Goal: Task Accomplishment & Management: Complete application form

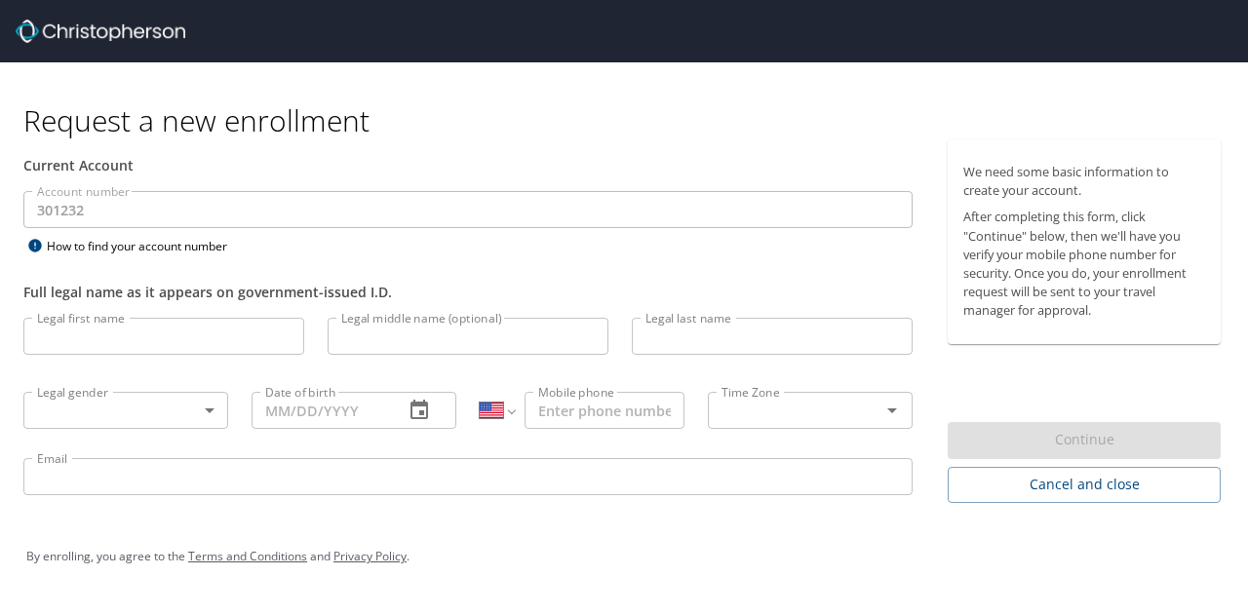
select select "US"
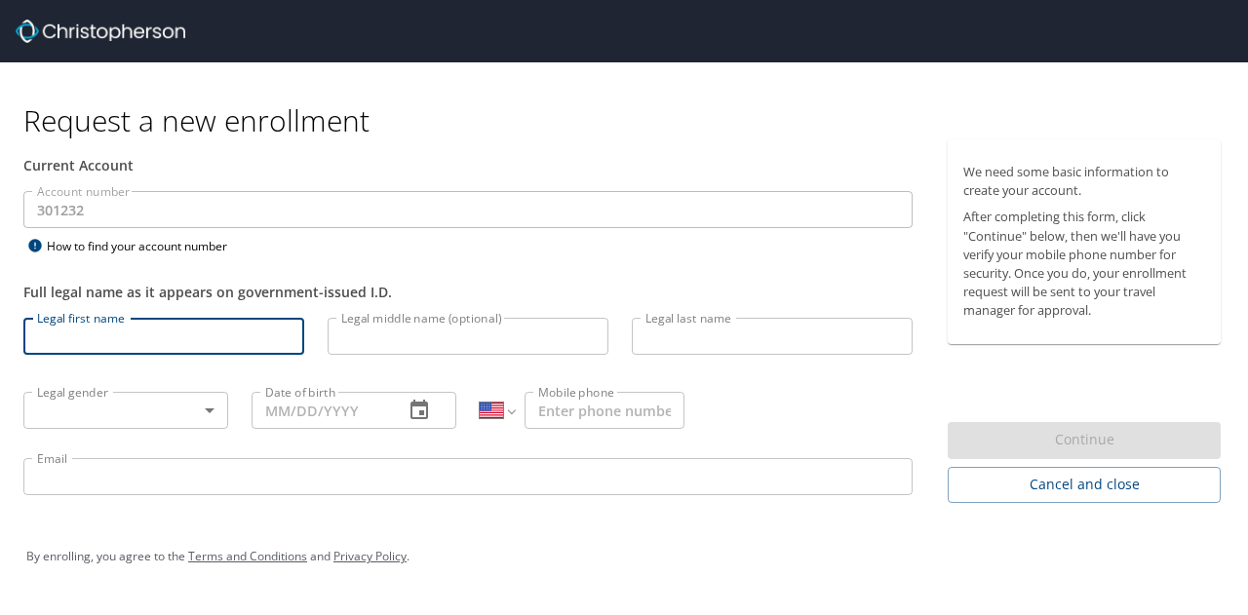
click at [171, 334] on input "Legal first name" at bounding box center [163, 336] width 281 height 37
type input "[PERSON_NAME]"
click at [794, 346] on input "Legal last name" at bounding box center [772, 336] width 281 height 37
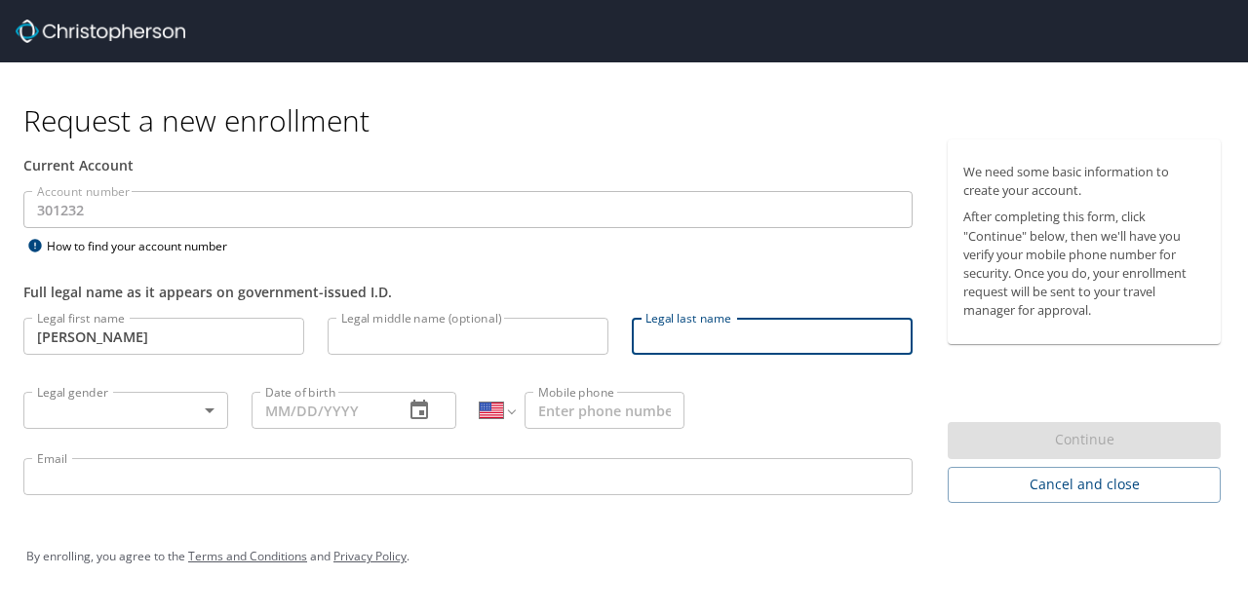
type input "[PERSON_NAME]"
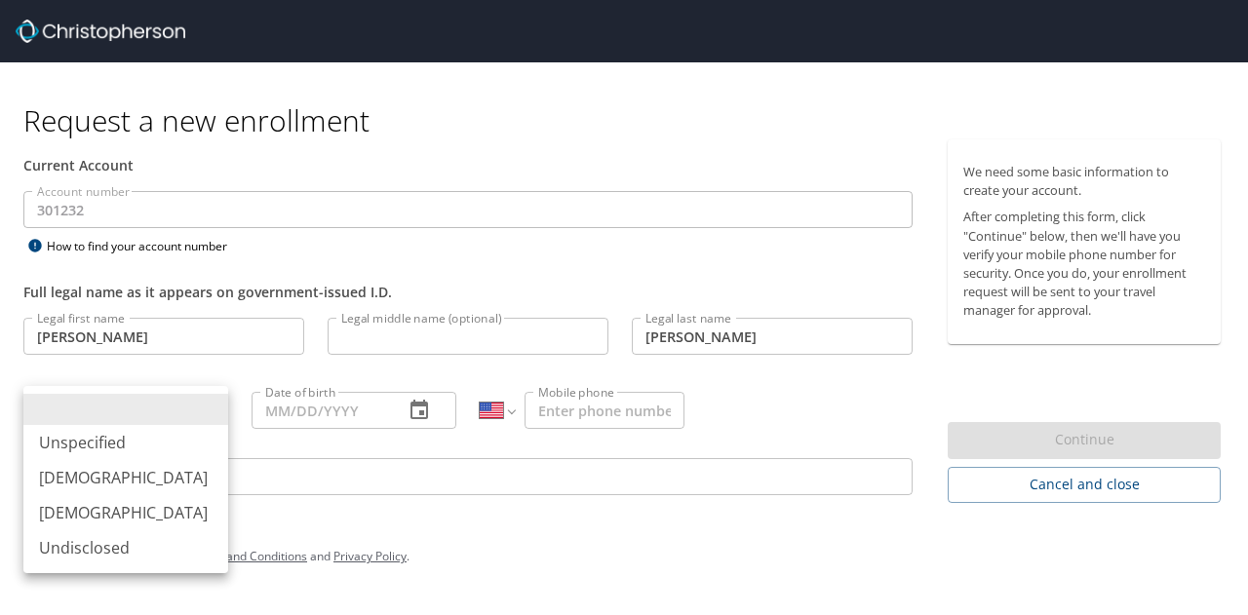
click at [120, 408] on body "Request a new enrollment Current Account Account number 301232 Account number H…" at bounding box center [624, 307] width 1248 height 615
click at [107, 511] on li "[DEMOGRAPHIC_DATA]" at bounding box center [125, 512] width 205 height 35
type input "[DEMOGRAPHIC_DATA]"
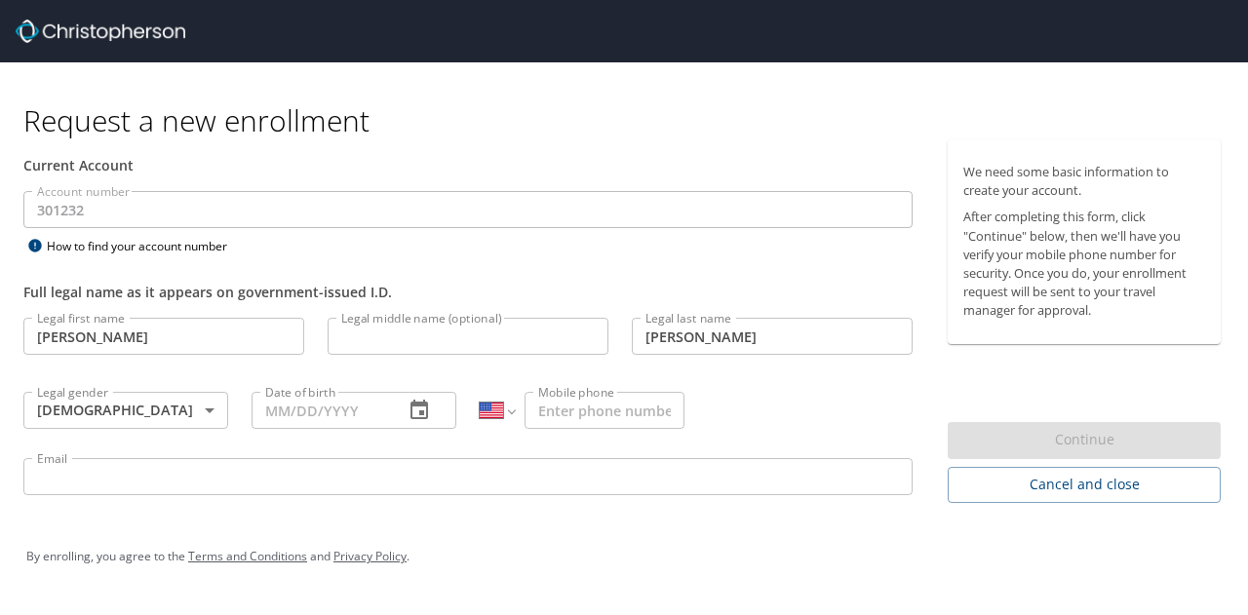
click at [394, 410] on div "Date of birth" at bounding box center [353, 410] width 205 height 37
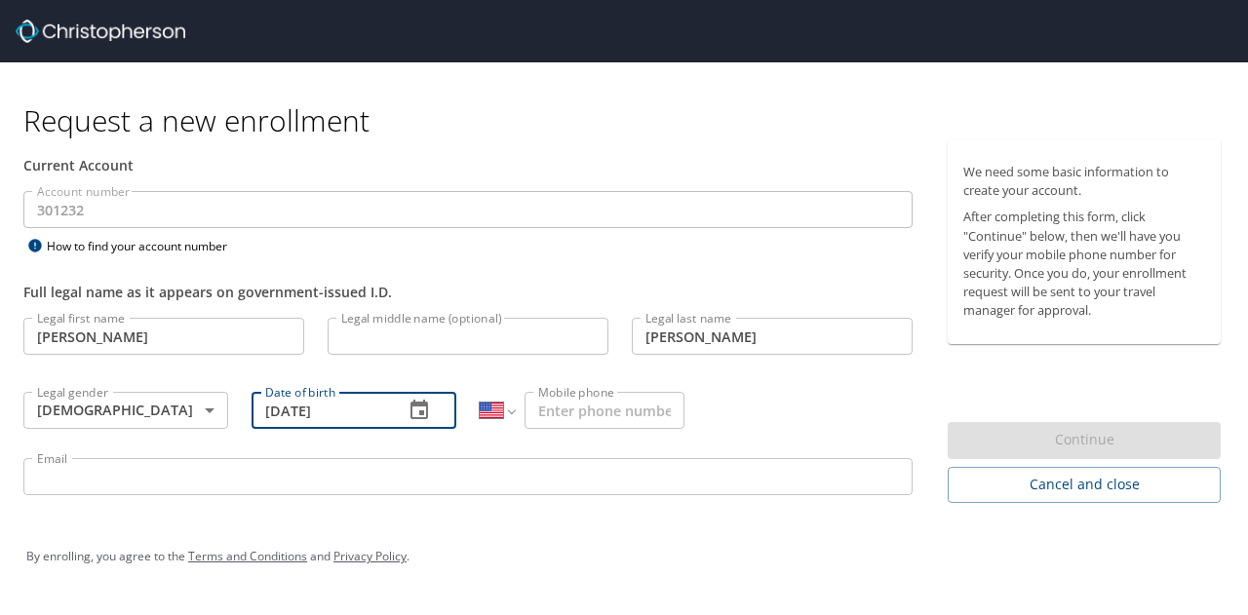
type input "[DATE]"
click at [617, 408] on input "Mobile phone" at bounding box center [604, 410] width 160 height 37
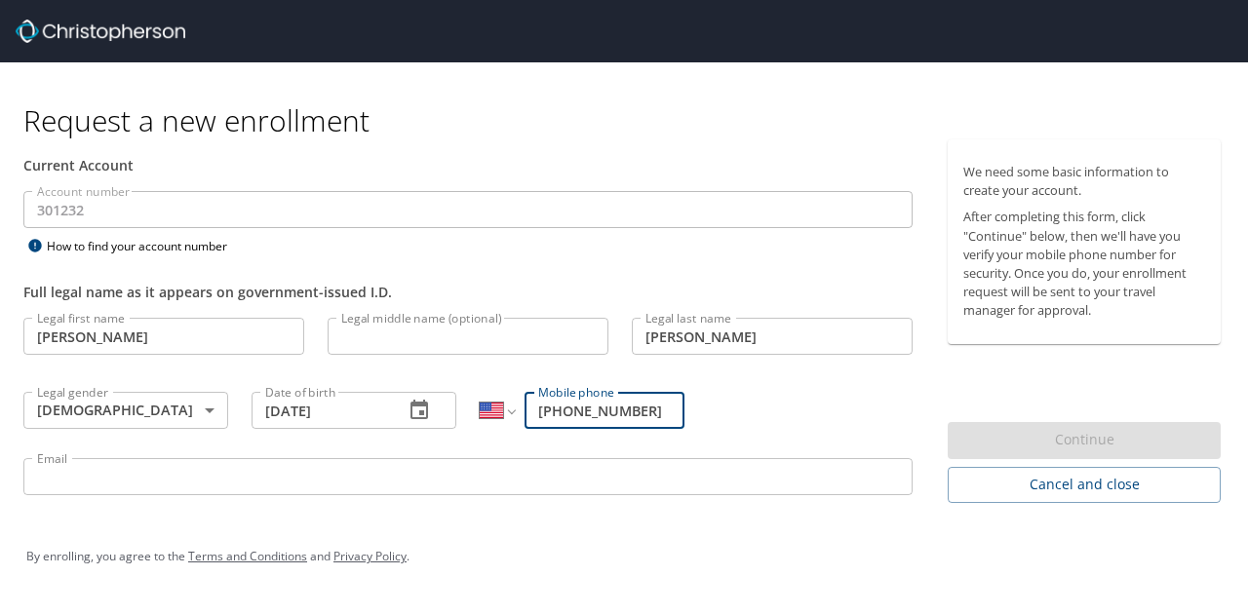
type input "[PHONE_NUMBER]"
click at [133, 473] on input "Email" at bounding box center [467, 476] width 889 height 37
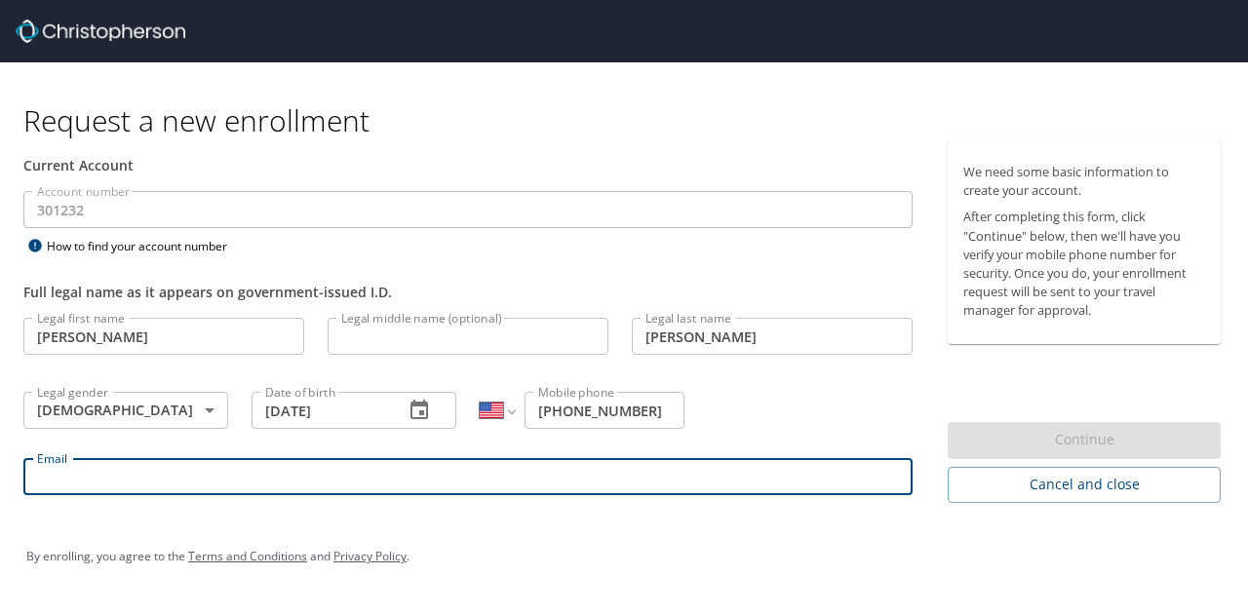
click at [74, 471] on input "Email" at bounding box center [467, 476] width 889 height 37
type input "[PERSON_NAME][EMAIL_ADDRESS][PERSON_NAME][DOMAIN_NAME]"
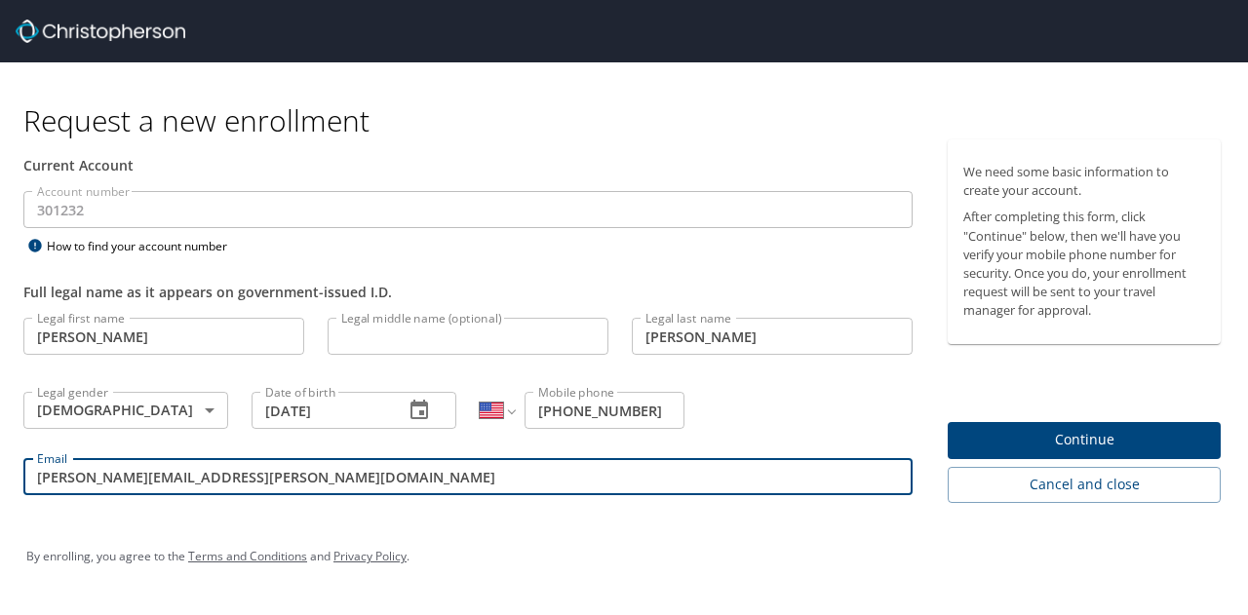
click at [443, 343] on input "Legal middle name (optional)" at bounding box center [468, 336] width 281 height 37
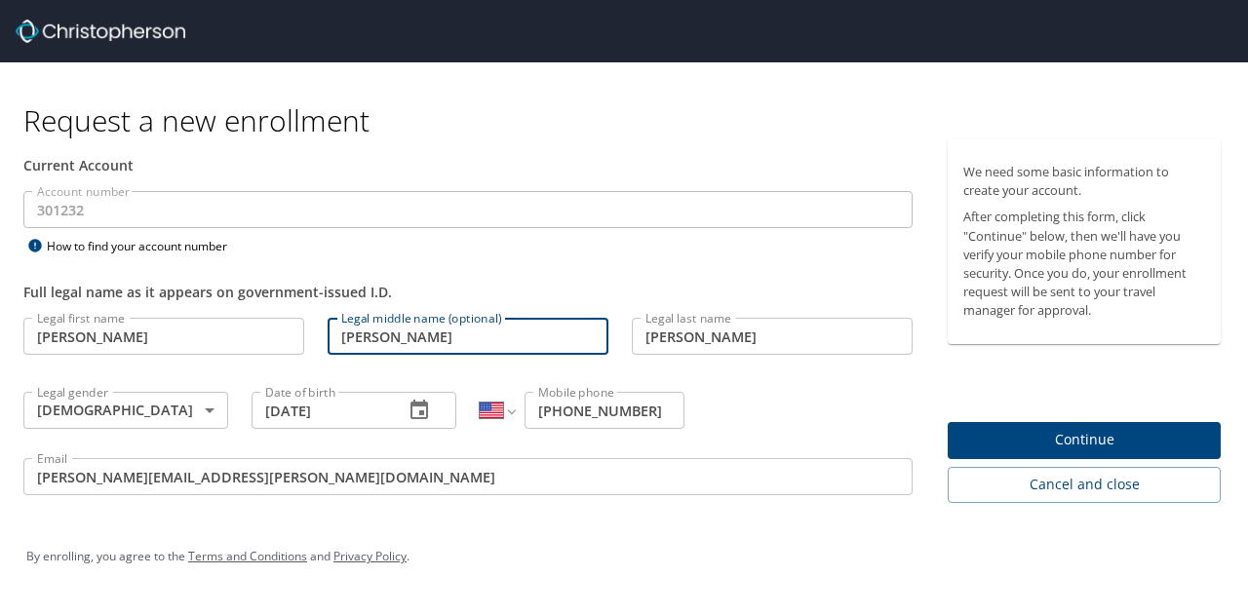
type input "[PERSON_NAME]"
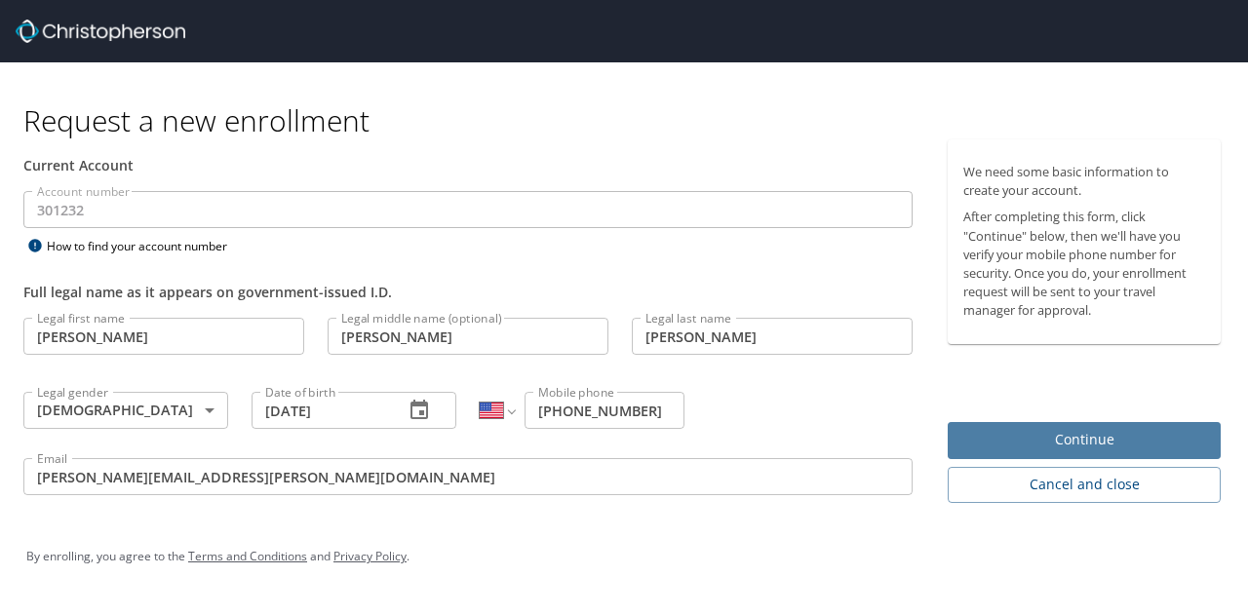
click at [1033, 430] on span "Continue" at bounding box center [1084, 440] width 242 height 24
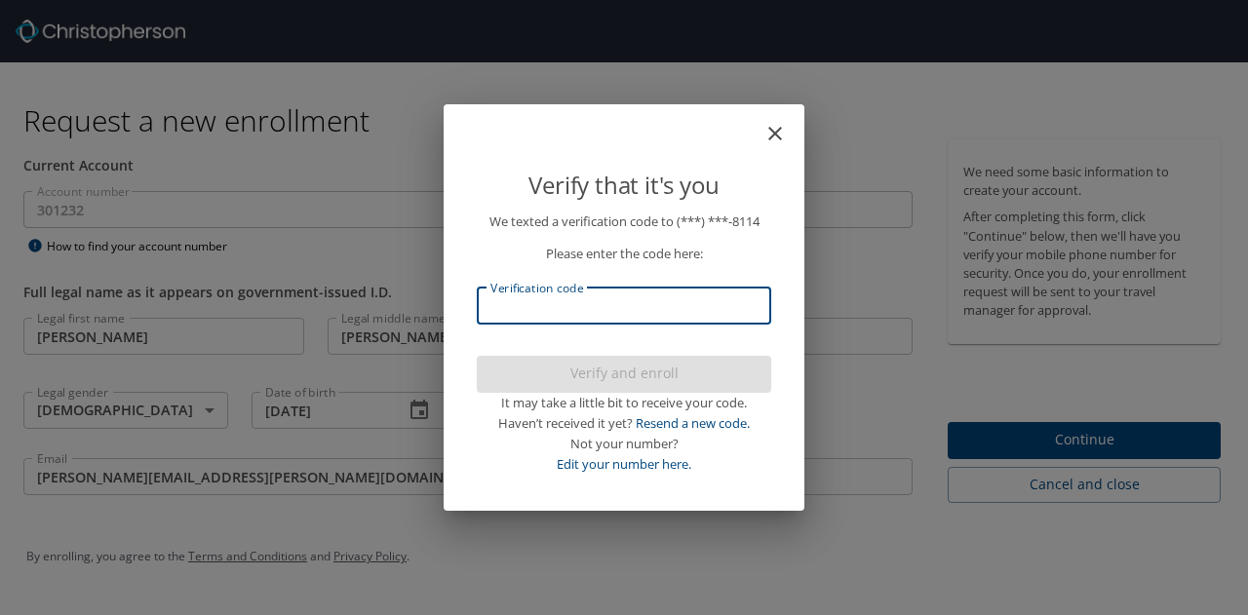
click at [676, 301] on input "Verification code" at bounding box center [624, 306] width 294 height 37
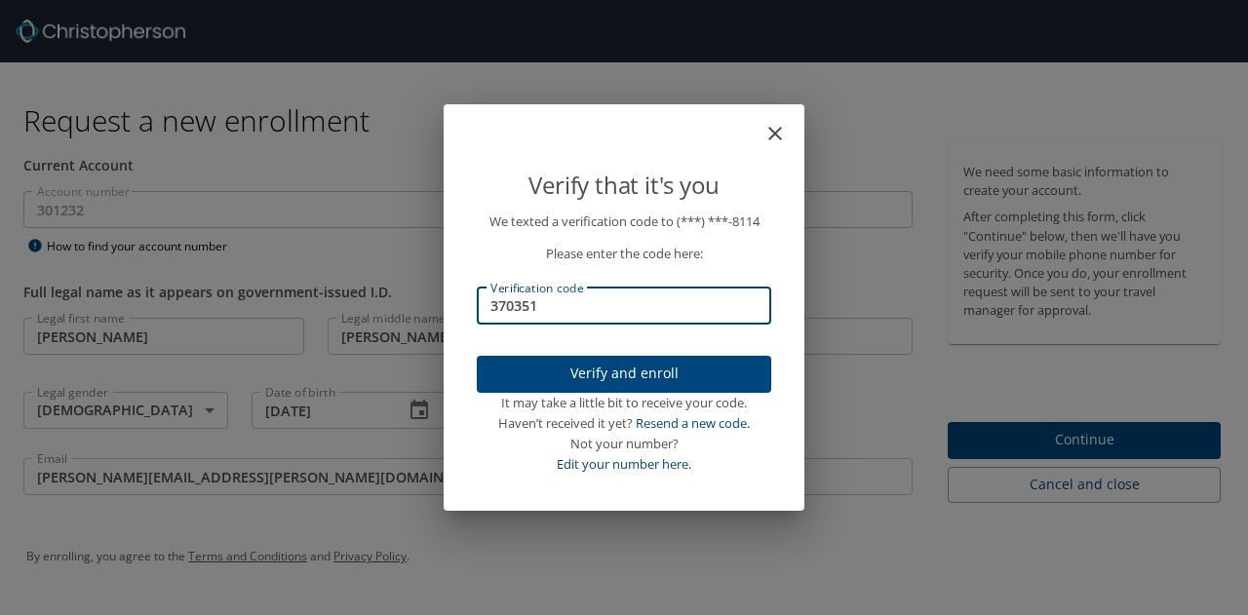
type input "370351"
click at [665, 366] on span "Verify and enroll" at bounding box center [623, 374] width 263 height 24
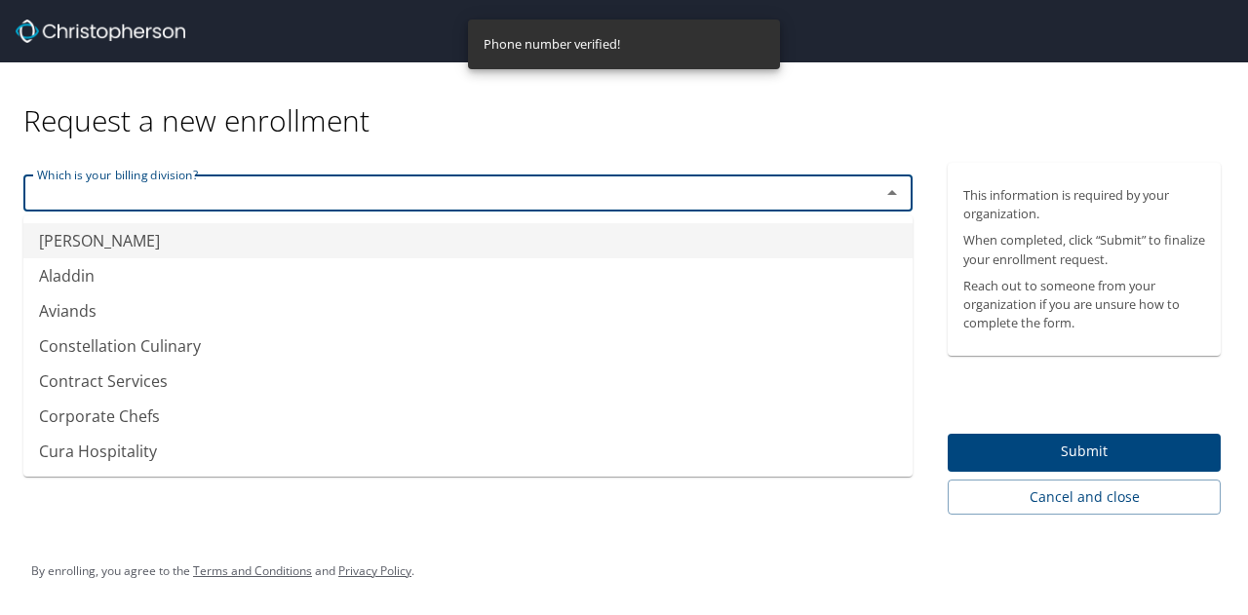
click at [175, 197] on input "text" at bounding box center [439, 192] width 820 height 25
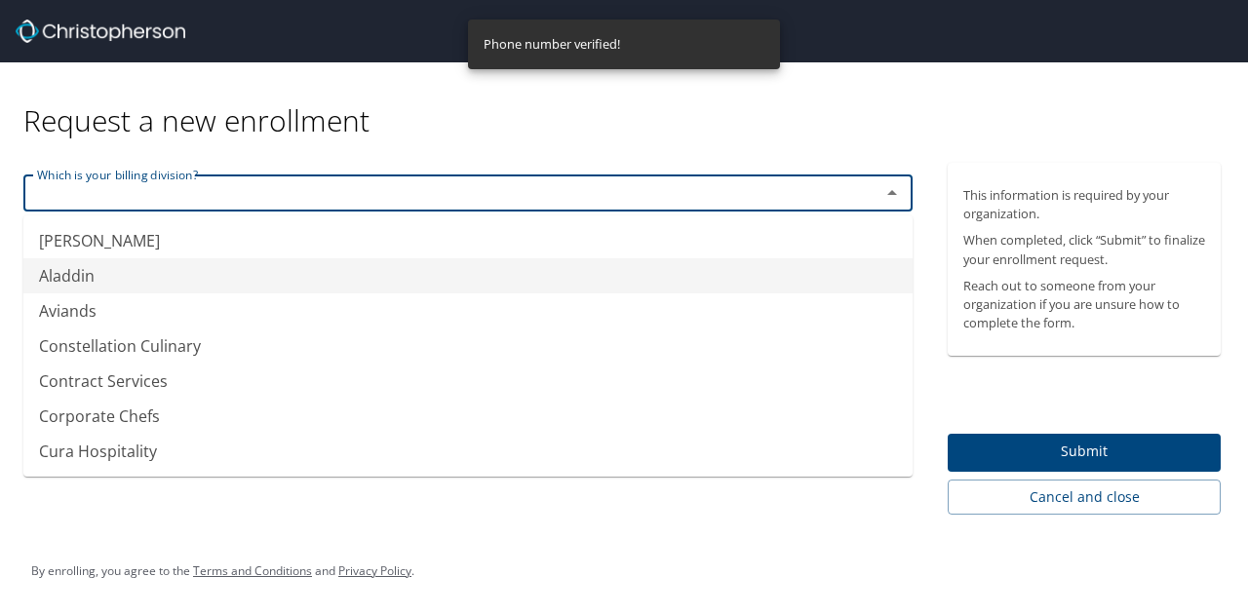
click at [136, 273] on li "Aladdin" at bounding box center [467, 275] width 889 height 35
type input "Aladdin"
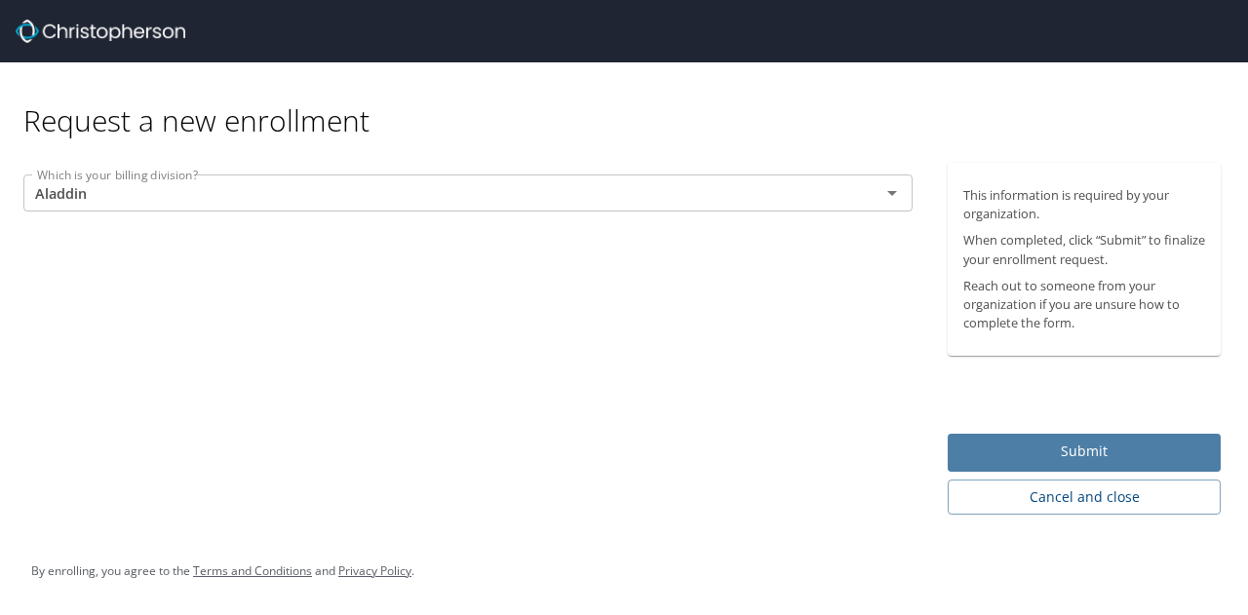
click at [1055, 451] on span "Submit" at bounding box center [1084, 452] width 242 height 24
